Goal: Task Accomplishment & Management: Complete application form

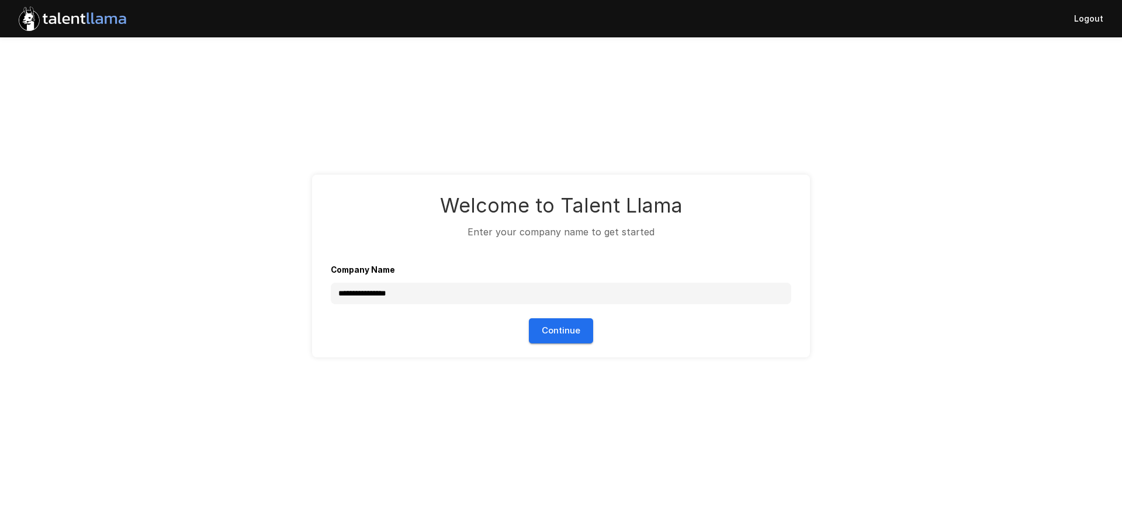
type input "**********"
click at [564, 321] on button "Continue" at bounding box center [561, 330] width 64 height 25
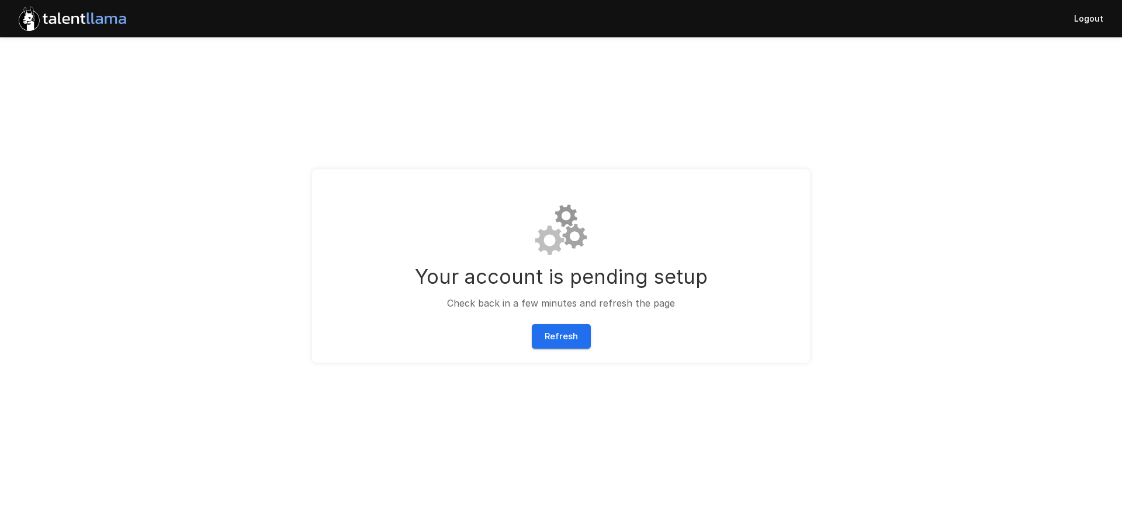
click at [567, 329] on button "Refresh" at bounding box center [561, 336] width 59 height 25
